Goal: Task Accomplishment & Management: Use online tool/utility

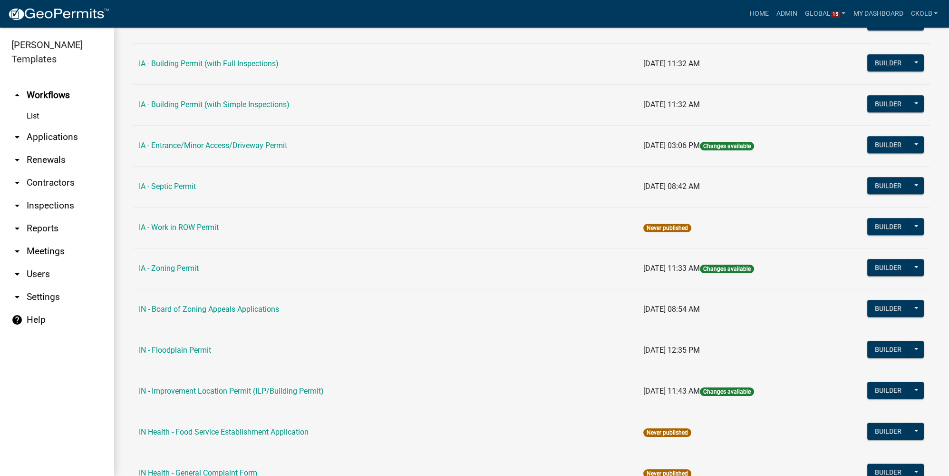
scroll to position [605, 0]
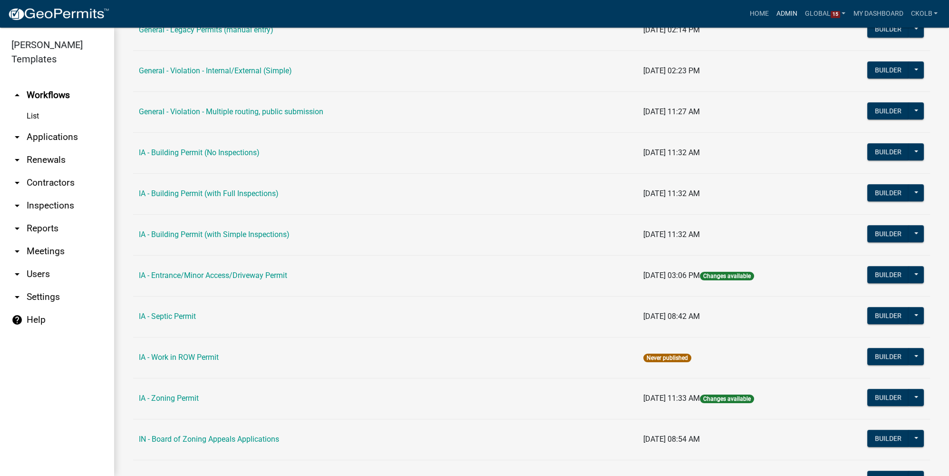
click at [785, 13] on link "Admin" at bounding box center [787, 14] width 29 height 18
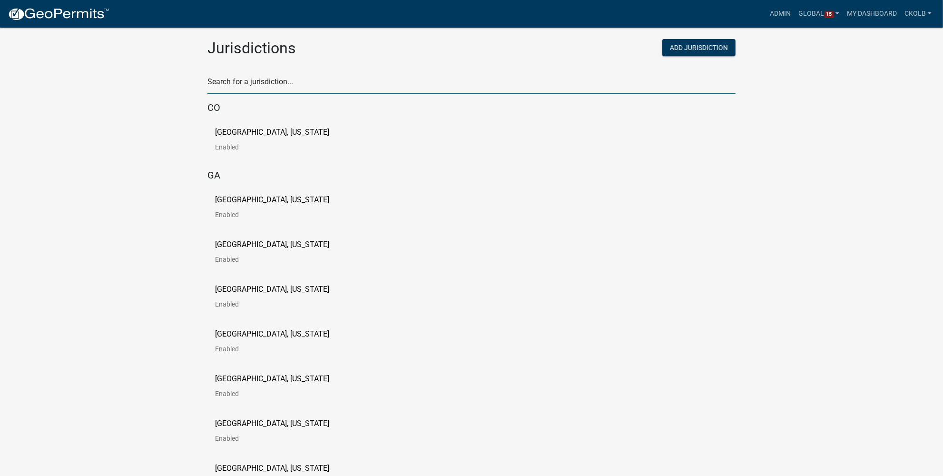
click at [242, 79] on input "text" at bounding box center [471, 84] width 528 height 19
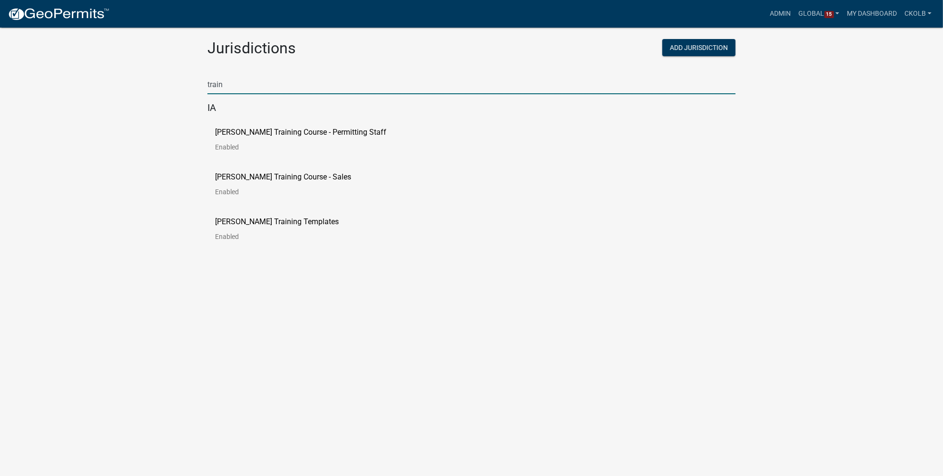
type input "train"
click at [268, 139] on link "[PERSON_NAME] Training Course - Permitting Staff Enabled" at bounding box center [308, 142] width 186 height 29
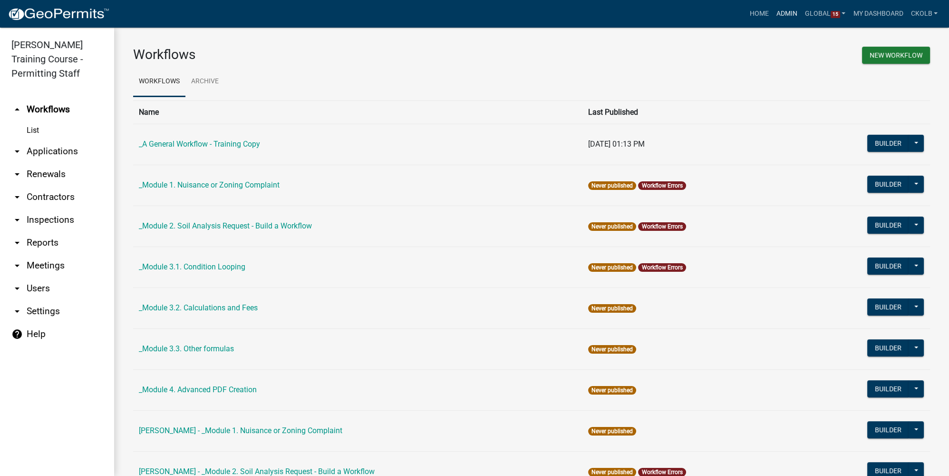
click at [784, 15] on link "Admin" at bounding box center [787, 14] width 29 height 18
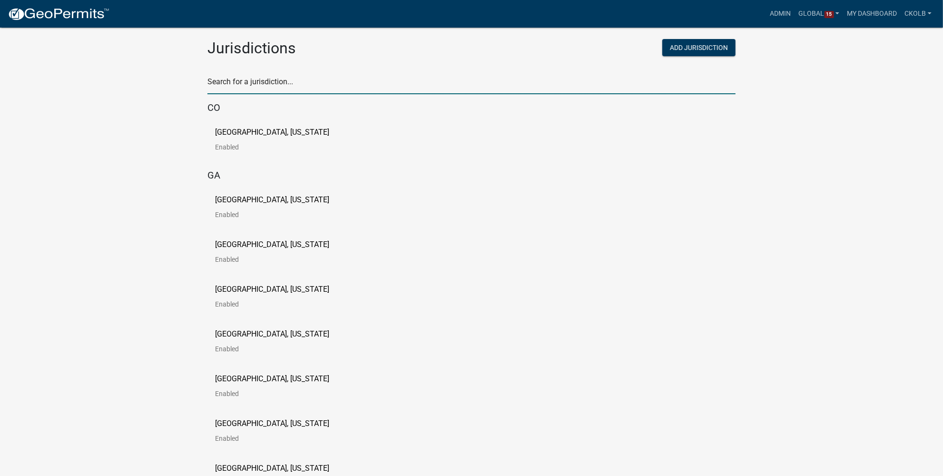
click at [276, 77] on input "text" at bounding box center [471, 84] width 528 height 19
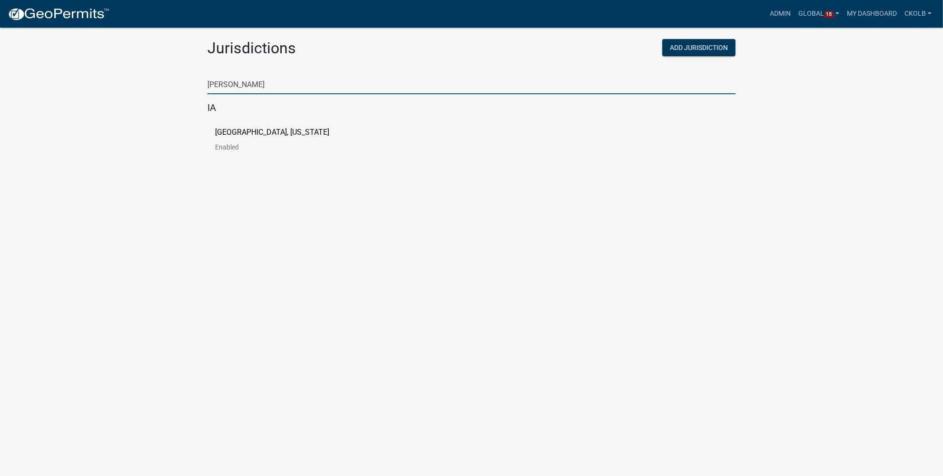
type input "[PERSON_NAME]"
click at [259, 131] on p "[GEOGRAPHIC_DATA], [US_STATE]" at bounding box center [272, 132] width 114 height 8
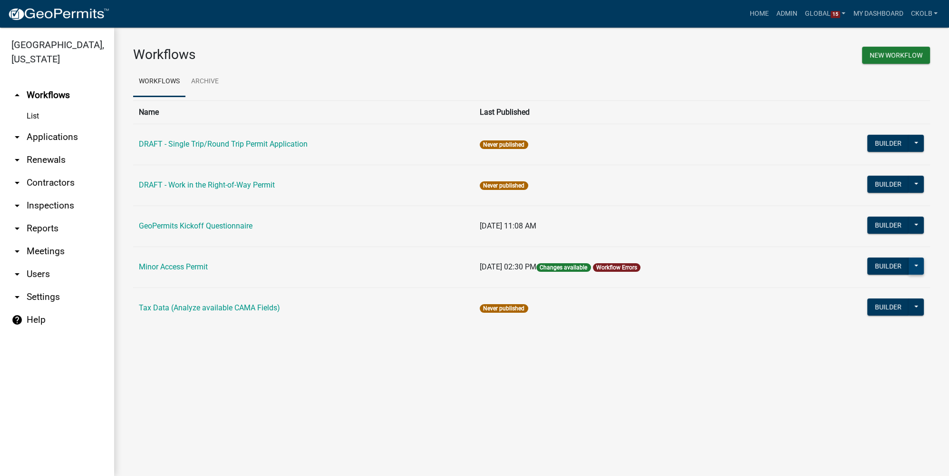
click at [917, 270] on button at bounding box center [916, 265] width 15 height 17
click at [875, 360] on button "History" at bounding box center [884, 359] width 79 height 23
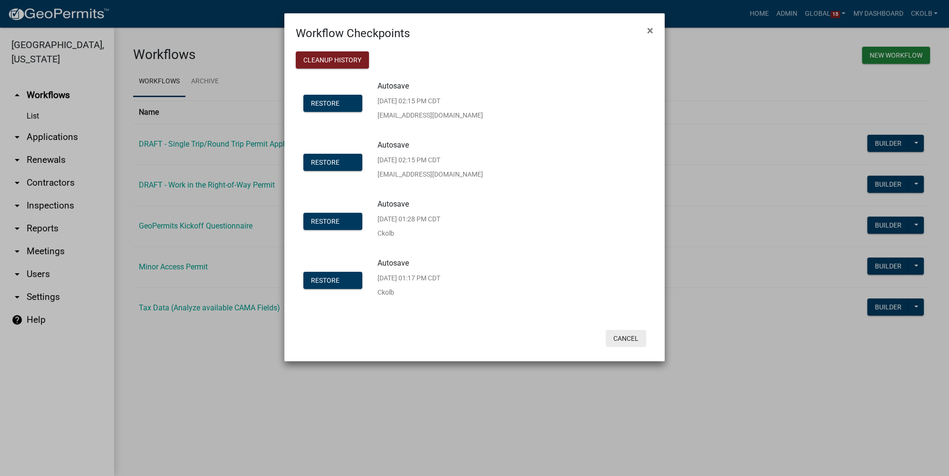
click at [634, 340] on button "Cancel" at bounding box center [626, 338] width 40 height 17
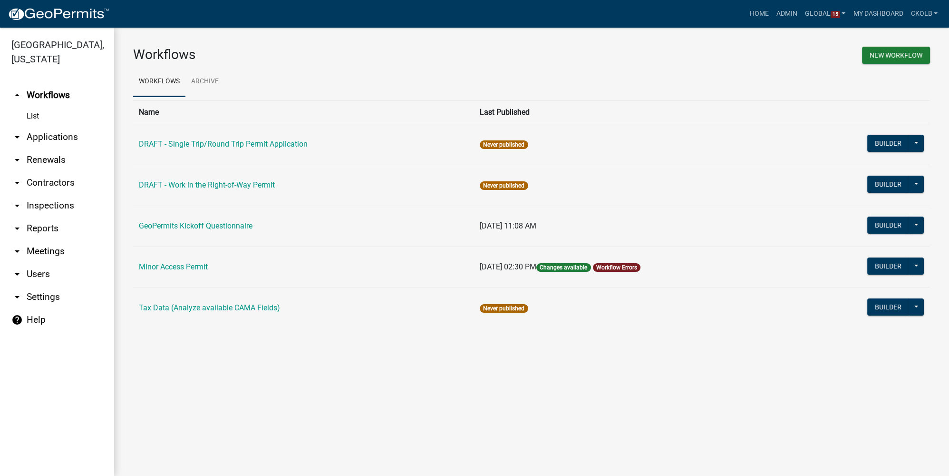
click at [326, 337] on div "Workflows New Workflow Workflows Archive Name Last Published DRAFT - Single Tri…" at bounding box center [531, 191] width 835 height 327
click at [895, 146] on button "Builder" at bounding box center [888, 143] width 42 height 17
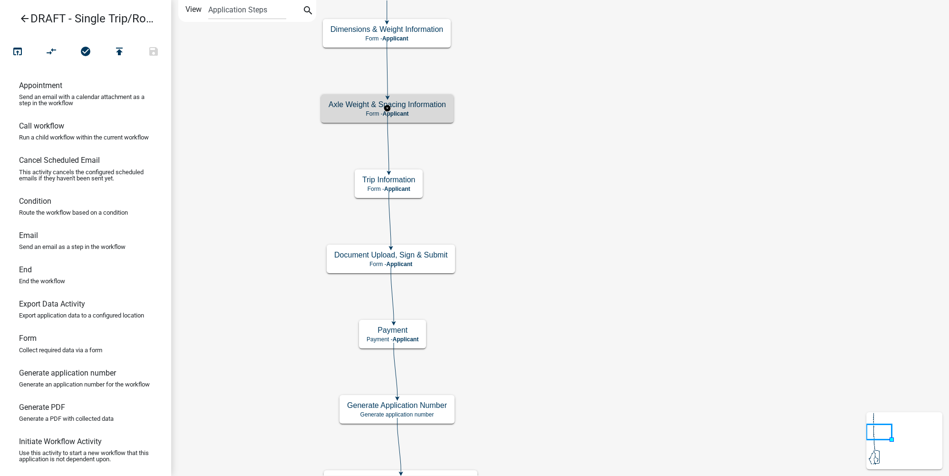
click at [433, 105] on h5 "Axle Weight & Spacing Information" at bounding box center [387, 104] width 117 height 9
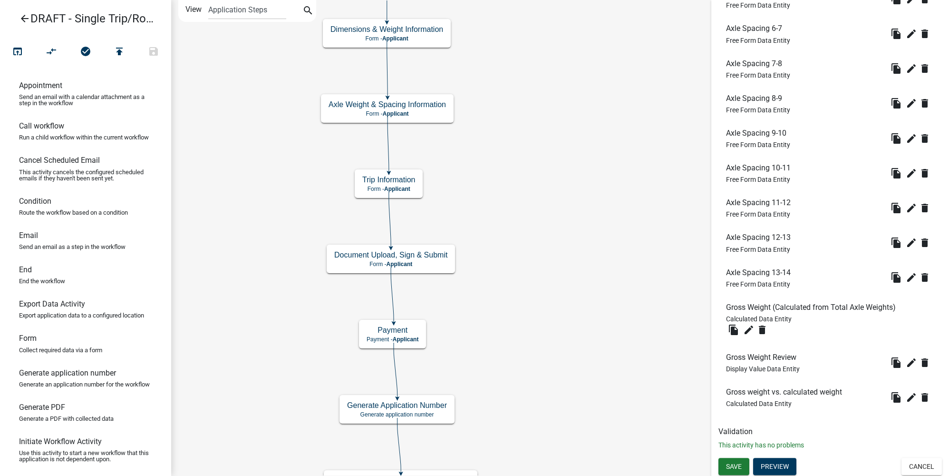
scroll to position [963, 0]
click at [906, 400] on icon "edit" at bounding box center [911, 396] width 11 height 11
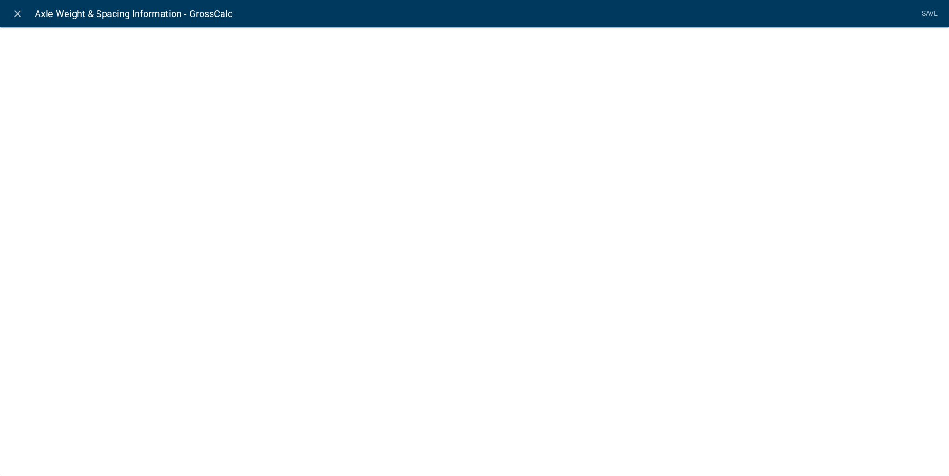
select select "calculated-value"
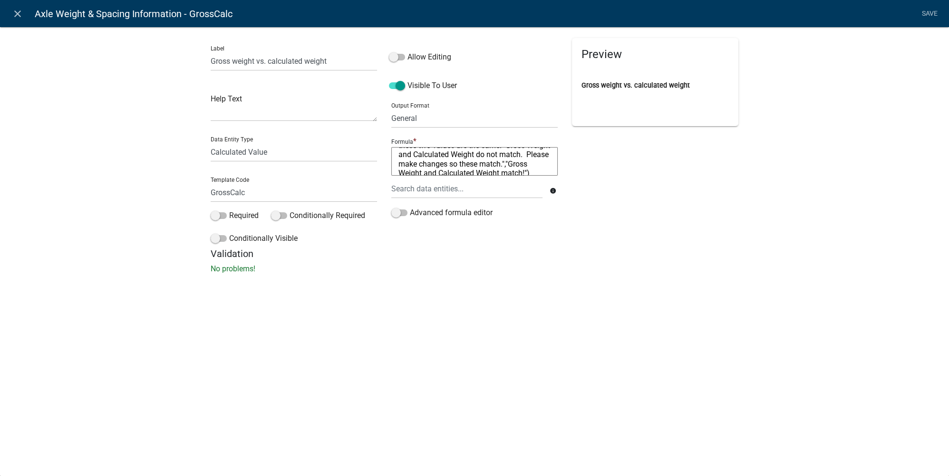
scroll to position [27, 0]
click at [15, 10] on icon "close" at bounding box center [17, 13] width 11 height 11
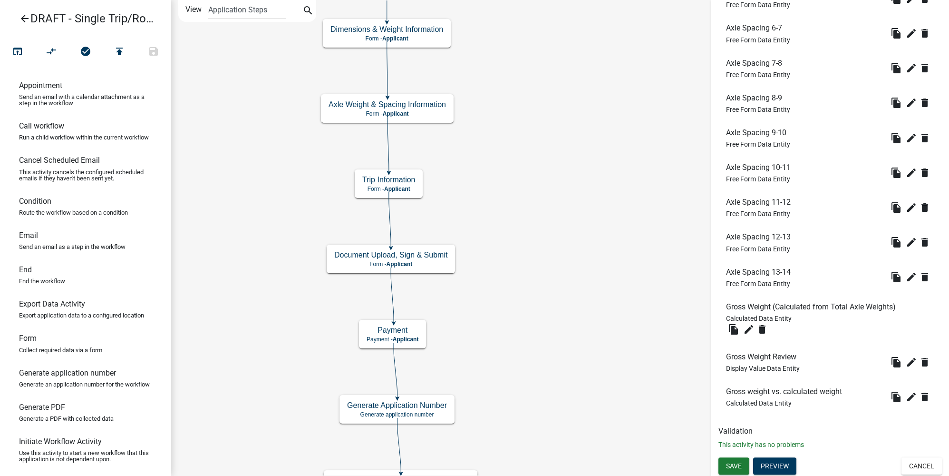
click at [21, 17] on icon "arrow_back" at bounding box center [24, 19] width 11 height 13
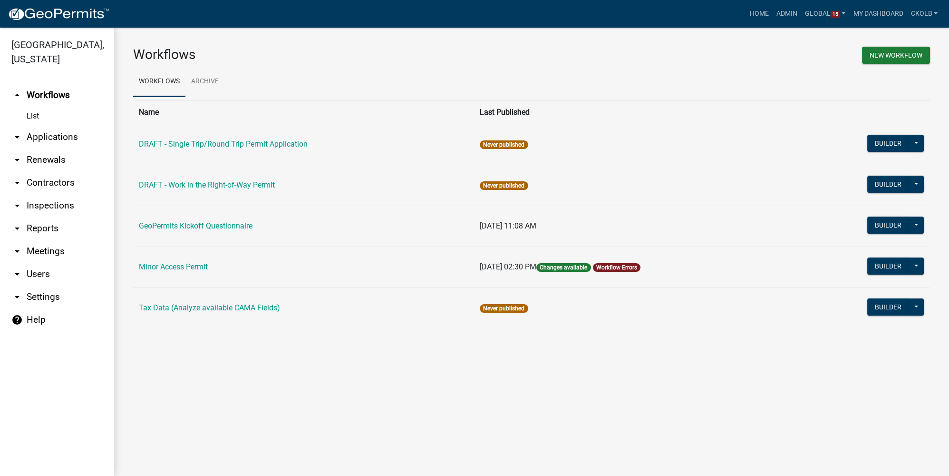
click at [385, 41] on div "Workflows New Workflow Workflows Archive Name Last Published DRAFT - Single Tri…" at bounding box center [531, 191] width 835 height 327
